Goal: Transaction & Acquisition: Subscribe to service/newsletter

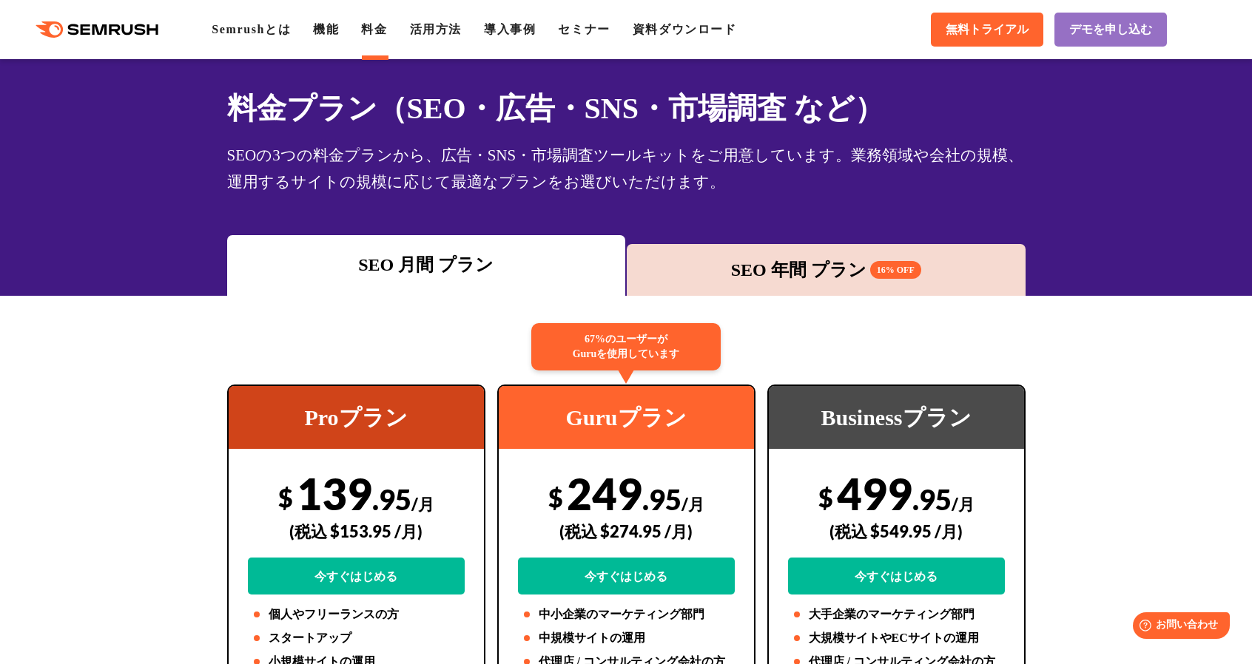
scroll to position [74, 0]
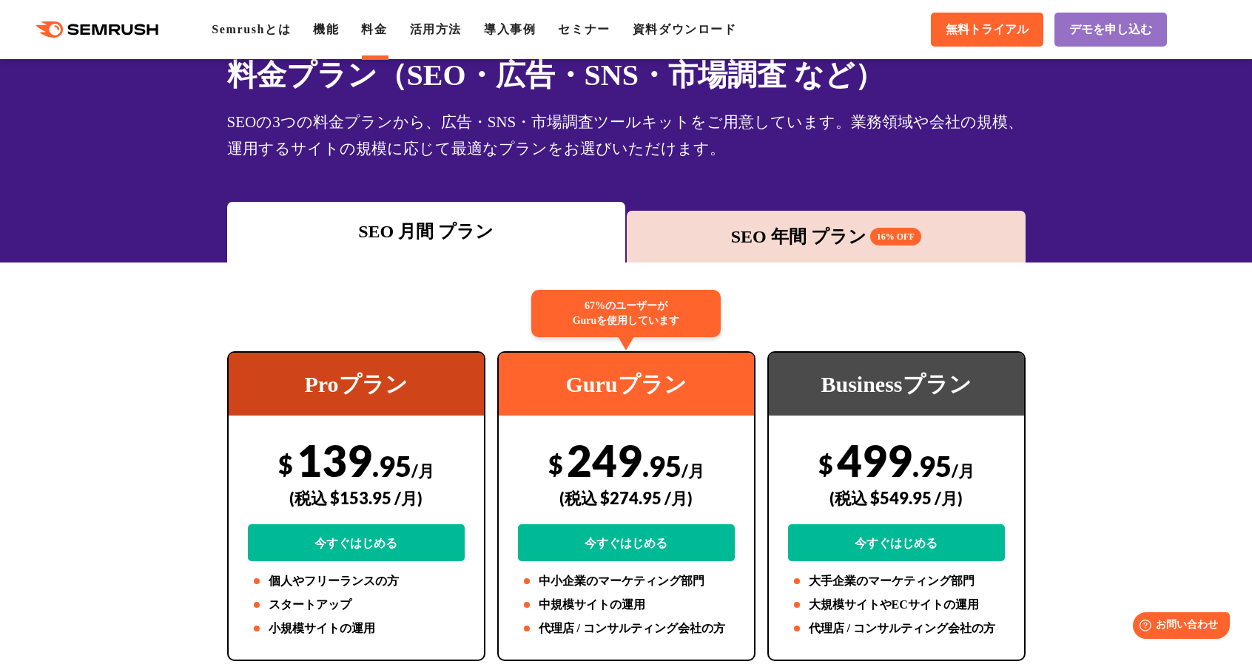
drag, startPoint x: 745, startPoint y: 221, endPoint x: 692, endPoint y: 223, distance: 53.3
click at [743, 223] on div "SEO 年間 プラン 16% OFF" at bounding box center [825, 237] width 399 height 52
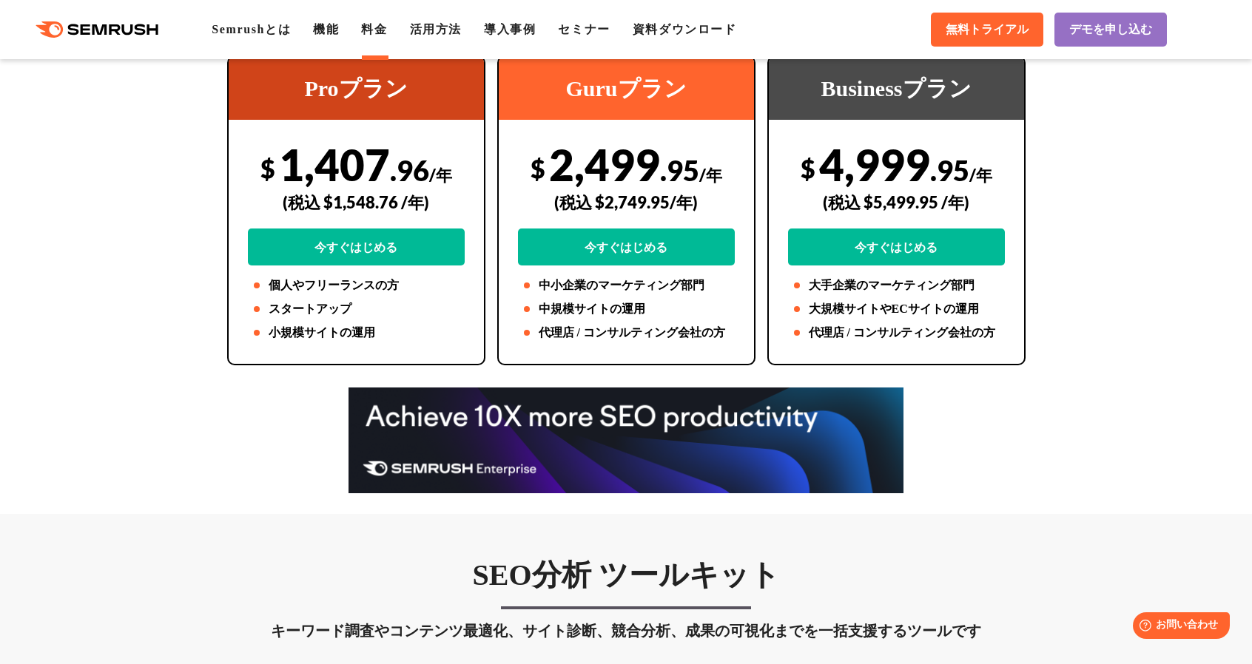
scroll to position [296, 0]
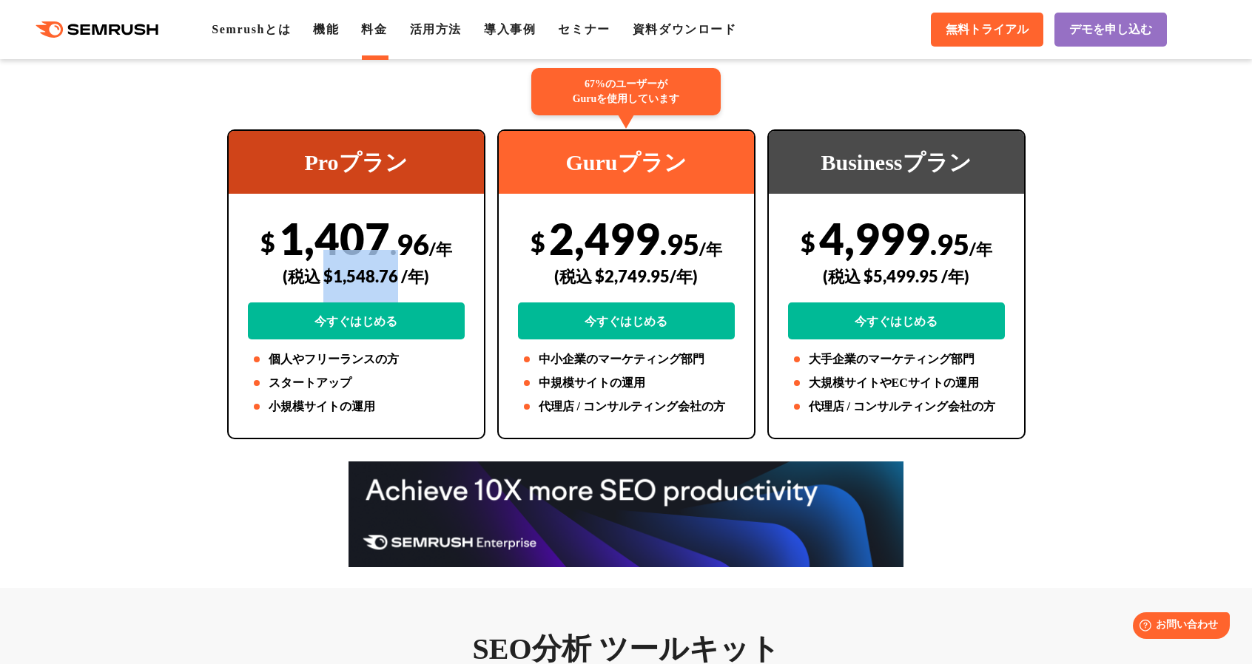
drag, startPoint x: 396, startPoint y: 276, endPoint x: 327, endPoint y: 276, distance: 69.5
click at [327, 276] on div "(税込 $1,548.76 /年)" at bounding box center [356, 276] width 217 height 53
drag, startPoint x: 333, startPoint y: 275, endPoint x: 393, endPoint y: 274, distance: 59.9
click at [393, 274] on div "(税込 $1,548.76 /年)" at bounding box center [356, 276] width 217 height 53
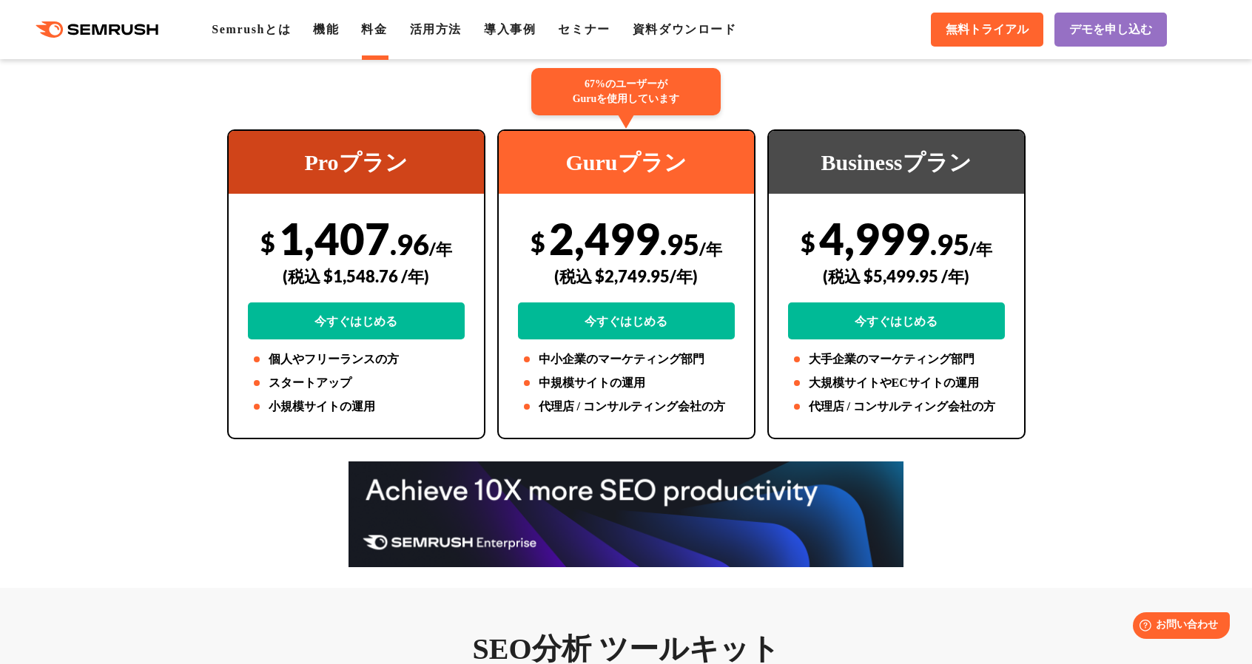
click at [448, 245] on span "/年" at bounding box center [440, 249] width 23 height 20
drag, startPoint x: 334, startPoint y: 274, endPoint x: 396, endPoint y: 272, distance: 62.9
click at [396, 272] on div "(税込 $1,548.76 /年)" at bounding box center [356, 276] width 217 height 53
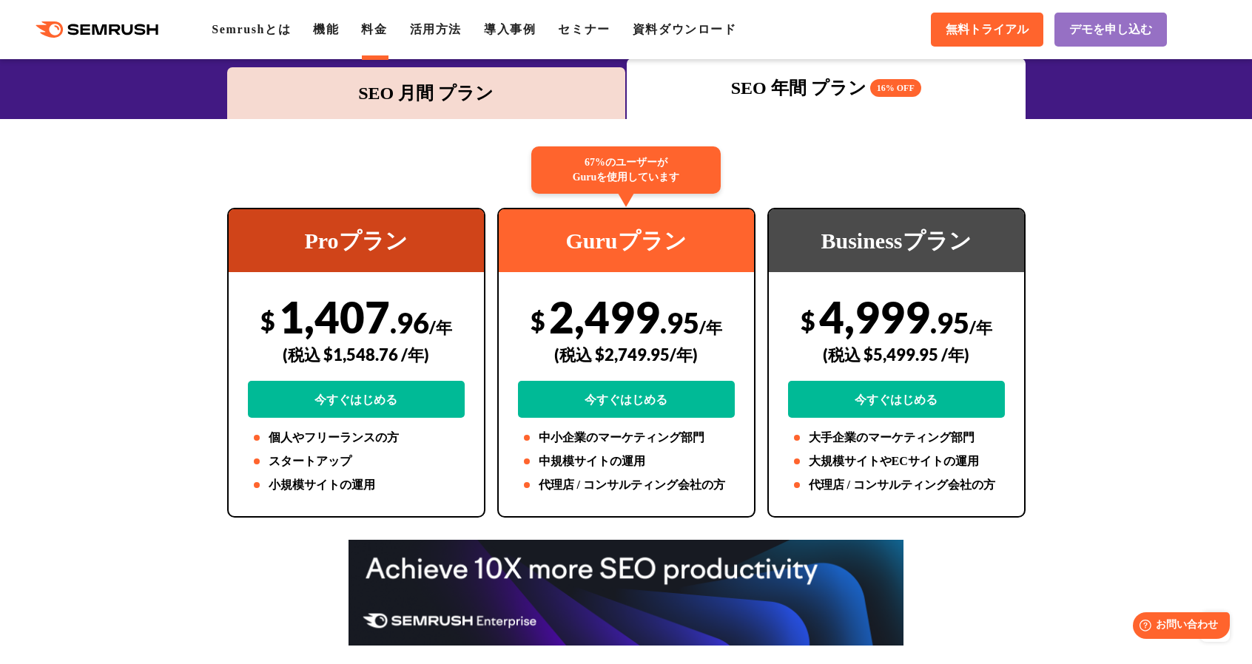
scroll to position [0, 0]
